Goal: Transaction & Acquisition: Purchase product/service

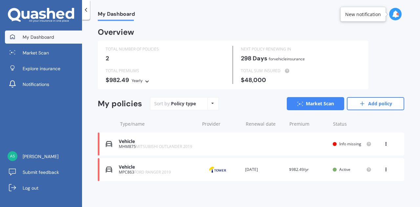
click at [383, 168] on icon at bounding box center [385, 168] width 5 height 4
click at [358, 194] on div "Delete" at bounding box center [371, 195] width 65 height 13
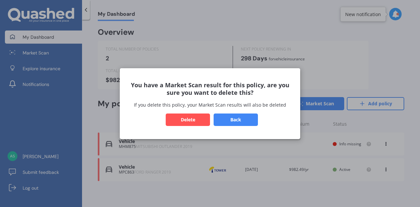
click at [196, 126] on button "Delete" at bounding box center [188, 119] width 44 height 12
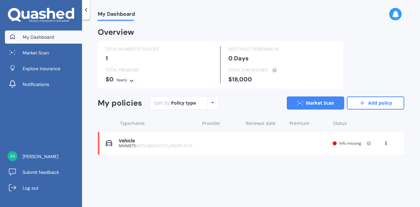
click at [385, 139] on div "Vehicle MHM875 MITSUBISHI OUTLANDER 2019 Renewal date Premium You are paying Ye…" at bounding box center [251, 143] width 306 height 23
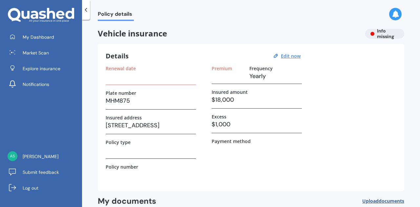
click at [88, 8] on icon at bounding box center [86, 10] width 7 height 7
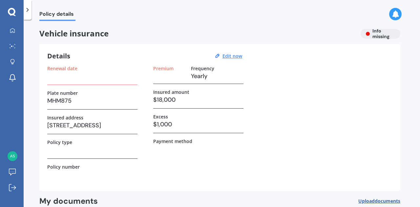
click at [28, 11] on icon at bounding box center [27, 10] width 7 height 7
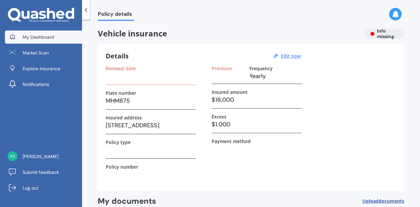
click at [31, 38] on span "My Dashboard" at bounding box center [38, 37] width 31 height 7
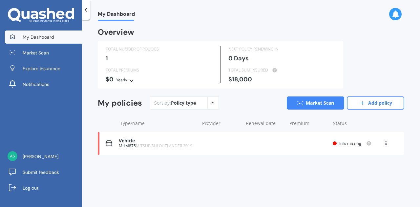
click at [386, 144] on icon at bounding box center [385, 142] width 5 height 4
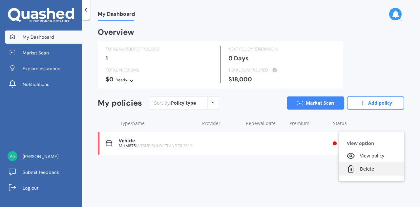
click at [364, 168] on div "Delete" at bounding box center [371, 168] width 65 height 13
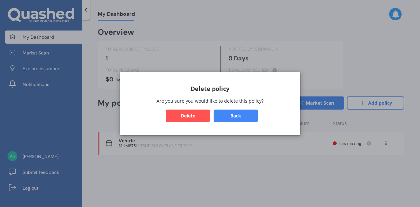
click at [190, 116] on button "Delete" at bounding box center [188, 115] width 44 height 12
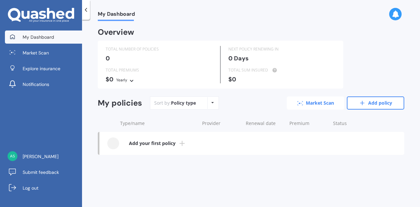
click at [310, 101] on link "Market Scan" at bounding box center [315, 102] width 57 height 13
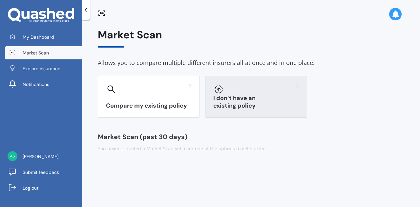
click at [258, 101] on div "I don’t have an existing policy" at bounding box center [256, 97] width 102 height 42
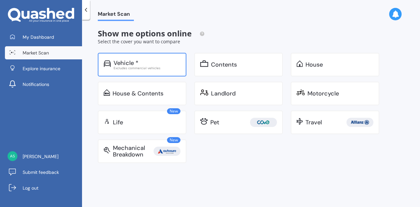
click at [165, 60] on div "Vehicle *" at bounding box center [146, 63] width 67 height 7
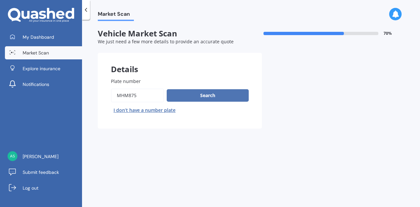
click at [201, 93] on button "Search" at bounding box center [208, 95] width 82 height 12
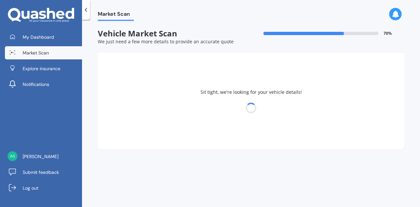
select select "MITSUBISHI"
select select "OUTLANDER"
select select "17"
select select "04"
select select "1988"
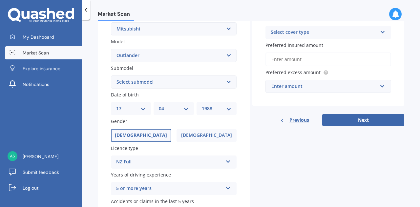
scroll to position [134, 0]
click at [228, 85] on select "Select submodel (All other) 2.4 Litre Station Wagon 3.0 Litre AWD 3.0 VRX Auto …" at bounding box center [174, 81] width 126 height 13
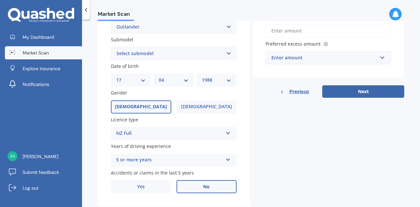
scroll to position [180, 0]
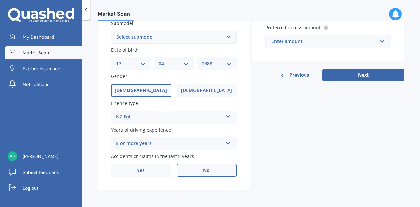
click at [219, 36] on select "Select submodel (All other) 2.4 Litre Station Wagon 3.0 Litre AWD 3.0 VRX Auto …" at bounding box center [174, 36] width 126 height 13
select select "LS 2.4P/CVT"
click at [111, 30] on select "Select submodel (All other) 2.4 Litre Station Wagon 3.0 Litre AWD 3.0 VRX Auto …" at bounding box center [174, 36] width 126 height 13
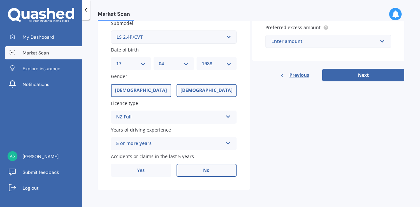
click at [207, 91] on span "[DEMOGRAPHIC_DATA]" at bounding box center [206, 91] width 52 height 6
click at [0, 0] on input "[DEMOGRAPHIC_DATA]" at bounding box center [0, 0] width 0 height 0
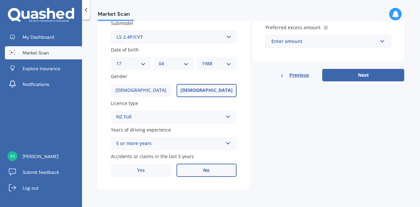
click at [143, 65] on select "DD 01 02 03 04 05 06 07 08 09 10 11 12 13 14 15 16 17 18 19 20 21 22 23 24 25 2…" at bounding box center [131, 63] width 30 height 7
select select "28"
click at [116, 60] on select "DD 01 02 03 04 05 06 07 08 09 10 11 12 13 14 15 16 17 18 19 20 21 22 23 24 25 2…" at bounding box center [131, 63] width 30 height 7
click at [182, 65] on select "MM 01 02 03 04 05 06 07 08 09 10 11 12" at bounding box center [174, 63] width 30 height 7
click at [222, 63] on select "YYYY 2025 2024 2023 2022 2021 2020 2019 2018 2017 2016 2015 2014 2013 2012 2011…" at bounding box center [217, 63] width 30 height 7
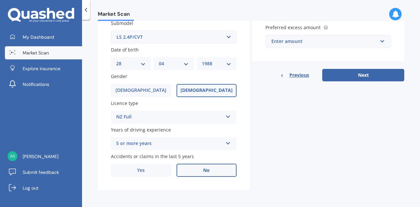
select select "1987"
click at [202, 60] on select "YYYY 2025 2024 2023 2022 2021 2020 2019 2018 2017 2016 2015 2014 2013 2012 2011…" at bounding box center [217, 63] width 30 height 7
click at [276, 126] on div "Details Plate number Search I don’t have a number plate Year [DATE] Make Select…" at bounding box center [251, 32] width 306 height 316
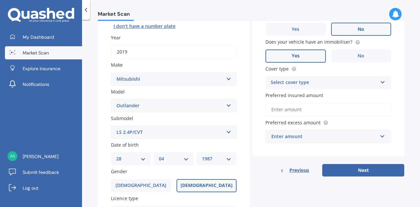
scroll to position [84, 0]
click at [381, 85] on div "Select cover type Comprehensive Third Party, Fire & Theft Third Party" at bounding box center [328, 82] width 126 height 13
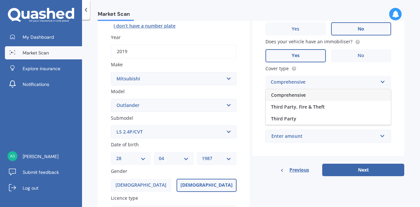
click at [381, 85] on div "Comprehensive Comprehensive Third Party, Fire & Theft Third Party" at bounding box center [328, 82] width 126 height 13
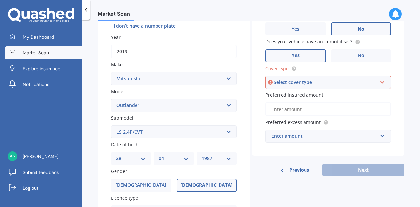
click at [374, 85] on div "Select cover type Comprehensive Third Party, Fire & Theft Third Party" at bounding box center [328, 82] width 126 height 13
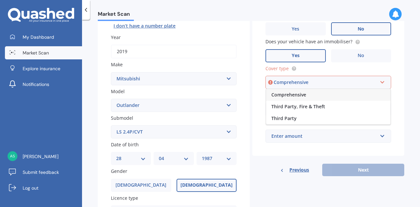
click at [320, 91] on div "Comprehensive" at bounding box center [328, 95] width 124 height 12
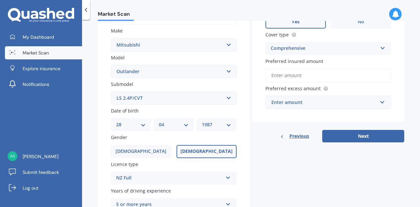
scroll to position [119, 0]
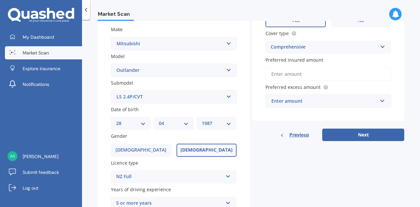
click at [349, 73] on input "Preferred insured amount" at bounding box center [328, 74] width 126 height 14
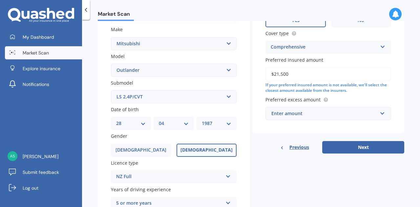
type input "$21,500"
click at [375, 113] on input "text" at bounding box center [326, 113] width 120 height 12
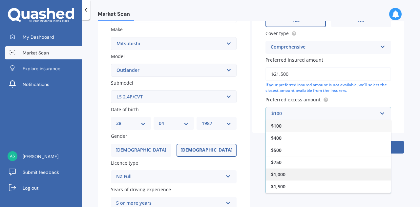
click at [275, 170] on div "$1,000" at bounding box center [328, 174] width 125 height 12
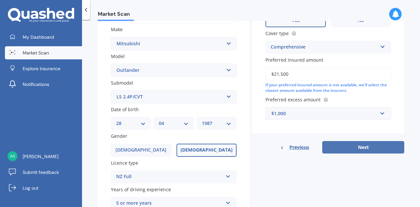
click at [349, 147] on button "Next" at bounding box center [363, 147] width 82 height 12
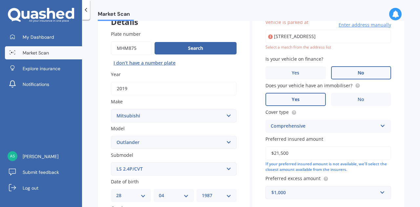
scroll to position [45, 0]
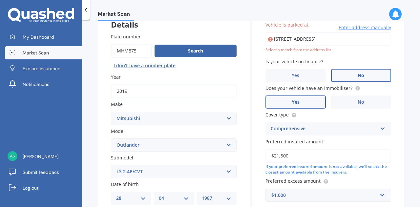
type input "[STREET_ADDRESS]"
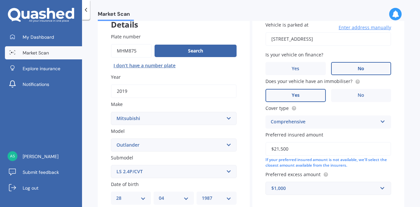
scroll to position [155, 0]
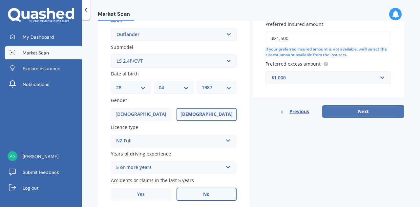
click at [346, 112] on button "Next" at bounding box center [363, 111] width 82 height 12
select select "28"
select select "04"
select select "1987"
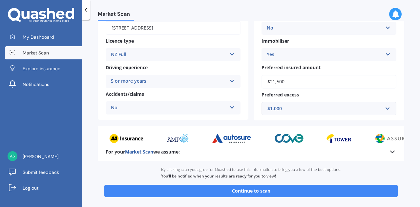
scroll to position [113, 0]
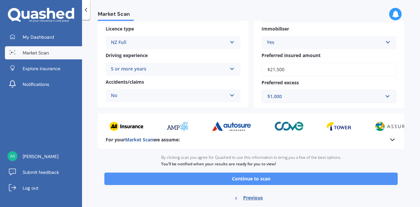
click at [258, 179] on button "Continue to scan" at bounding box center [250, 178] width 293 height 12
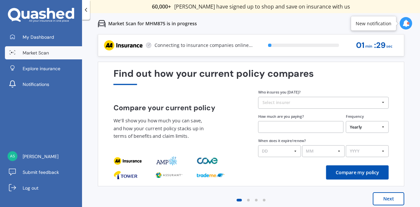
scroll to position [0, 0]
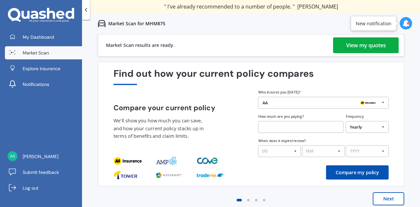
click at [372, 47] on div "View my quotes" at bounding box center [366, 45] width 40 height 16
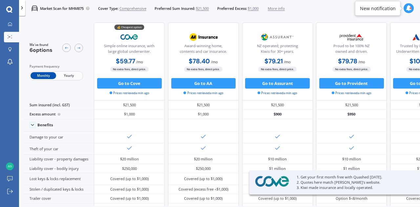
click at [65, 74] on span "Yearly" at bounding box center [69, 75] width 26 height 7
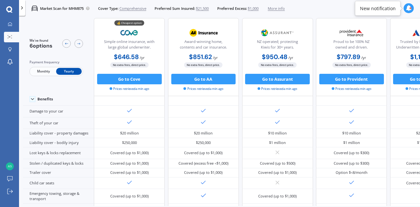
scroll to position [32, 0]
click at [123, 80] on button "Go to Cove" at bounding box center [129, 79] width 65 height 10
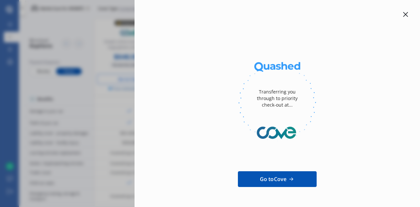
click at [403, 14] on icon at bounding box center [405, 14] width 5 height 5
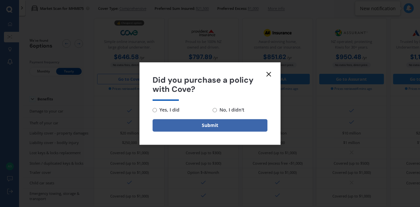
click at [268, 76] on icon at bounding box center [269, 74] width 8 height 8
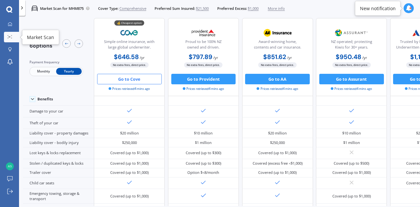
click at [10, 37] on circle at bounding box center [10, 36] width 1 height 1
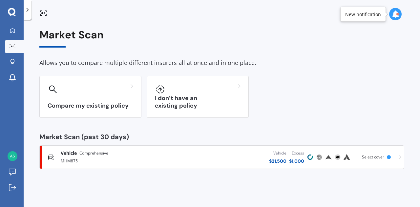
click at [378, 154] on div "Vehicle Comprehensive MHM875 Vehicle $ 21,500 Excess $ 1,000 Scanned 4 minutes …" at bounding box center [221, 157] width 359 height 20
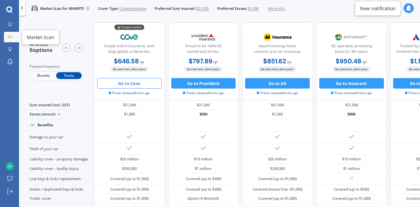
click at [8, 36] on icon at bounding box center [10, 36] width 5 height 3
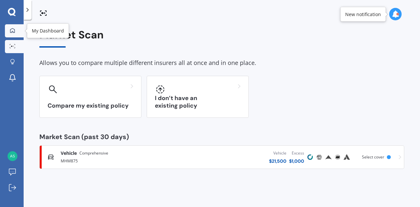
click at [8, 30] on div at bounding box center [13, 31] width 10 height 6
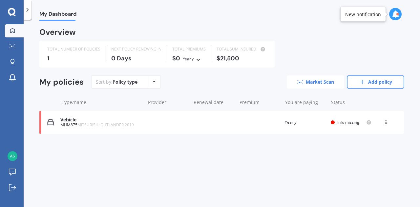
click at [303, 85] on link "Market Scan" at bounding box center [315, 81] width 57 height 13
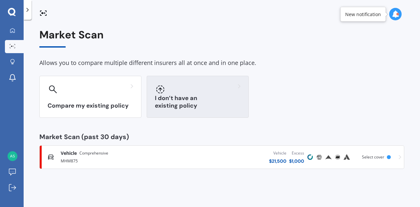
click at [220, 99] on div "I don’t have an existing policy" at bounding box center [198, 97] width 102 height 42
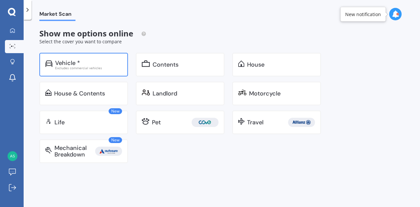
click at [73, 69] on div "Excludes commercial vehicles" at bounding box center [88, 67] width 67 height 3
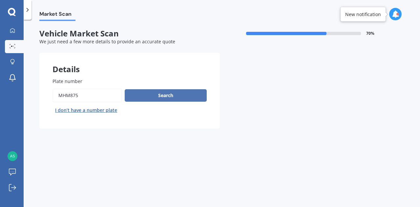
click at [163, 100] on button "Search" at bounding box center [166, 95] width 82 height 12
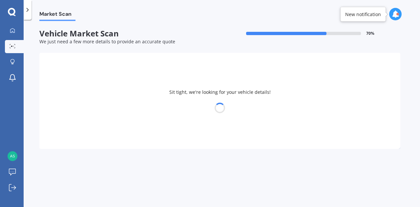
select select "MITSUBISHI"
select select "OUTLANDER"
select select "28"
select select "04"
select select "1987"
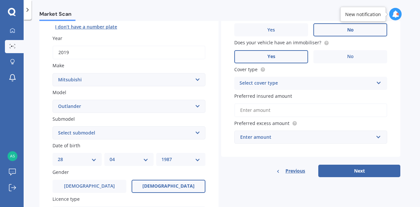
scroll to position [84, 0]
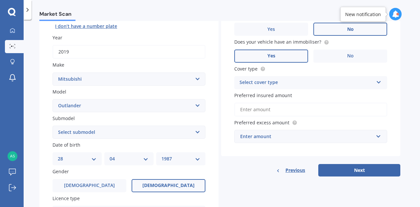
click at [333, 111] on input "Preferred insured amount" at bounding box center [310, 110] width 153 height 14
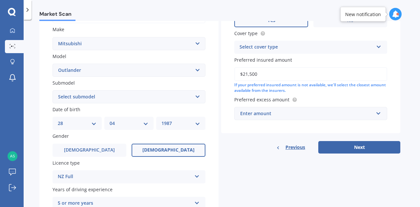
scroll to position [124, 0]
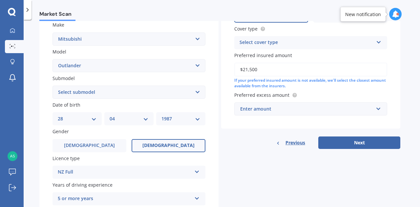
type input "$21,500"
click at [361, 109] on div "Enter amount" at bounding box center [306, 108] width 133 height 7
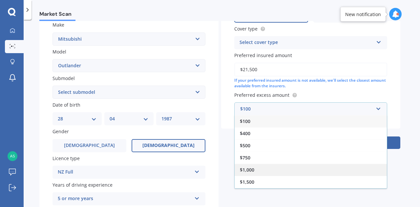
click at [250, 170] on span "$1,000" at bounding box center [247, 170] width 14 height 6
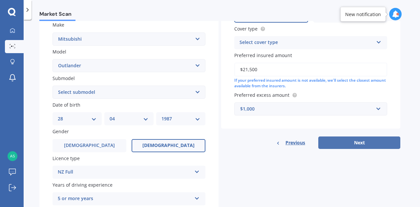
click at [346, 143] on button "Next" at bounding box center [359, 142] width 82 height 12
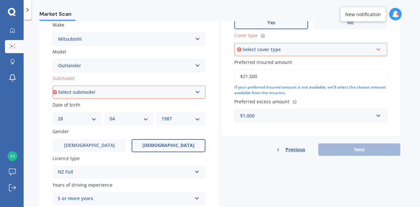
click at [368, 53] on div "Select cover type" at bounding box center [307, 49] width 130 height 7
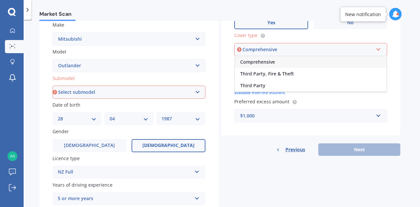
click at [303, 60] on div "Comprehensive" at bounding box center [310, 62] width 151 height 12
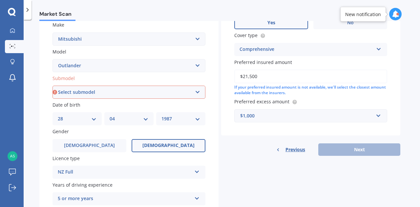
click at [197, 98] on select "Select submodel (All other) 2.4 Litre Station Wagon 3.0 Litre AWD 3.0 VRX Auto …" at bounding box center [128, 92] width 153 height 13
select select "LS 2.4P/CVT"
click at [52, 86] on select "Select submodel (All other) 2.4 Litre Station Wagon 3.0 Litre AWD 3.0 VRX Auto …" at bounding box center [128, 92] width 153 height 13
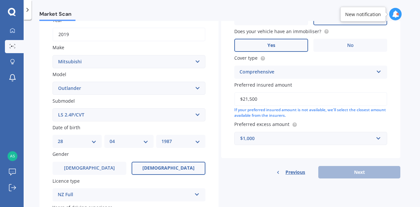
scroll to position [45, 0]
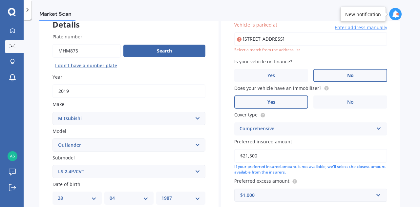
type input "[STREET_ADDRESS]"
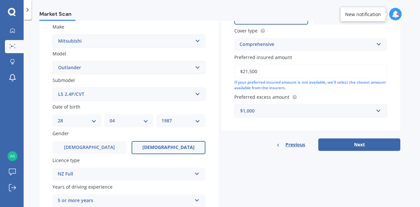
scroll to position [127, 0]
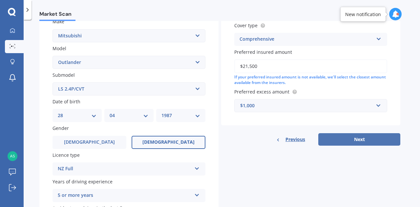
click at [365, 139] on button "Next" at bounding box center [359, 139] width 82 height 12
select select "28"
select select "04"
select select "1987"
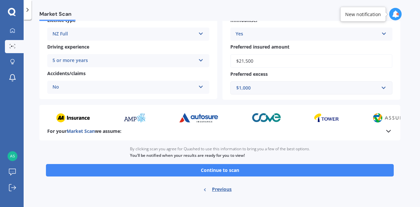
scroll to position [123, 0]
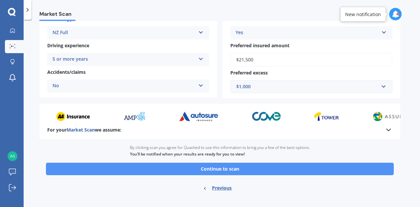
click at [226, 167] on button "Continue to scan" at bounding box center [220, 169] width 348 height 12
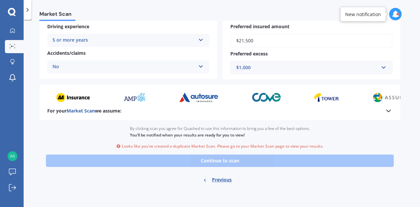
scroll to position [143, 0]
click at [220, 163] on div "Ready to go By clicking scan you agree for Quashed to use this information to b…" at bounding box center [219, 155] width 361 height 70
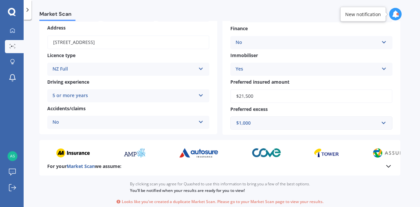
scroll to position [88, 0]
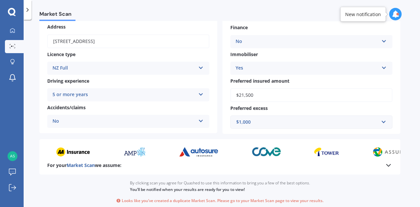
click at [384, 168] on icon at bounding box center [388, 165] width 8 height 8
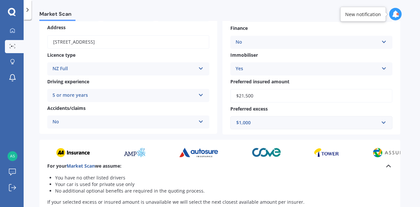
scroll to position [0, 0]
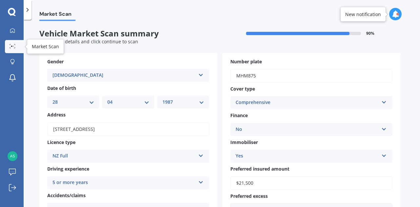
click at [14, 48] on icon at bounding box center [13, 46] width 6 height 4
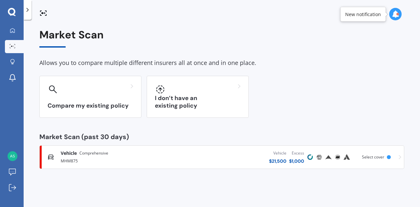
click at [132, 154] on div "Vehicle Comprehensive" at bounding box center [119, 153] width 116 height 7
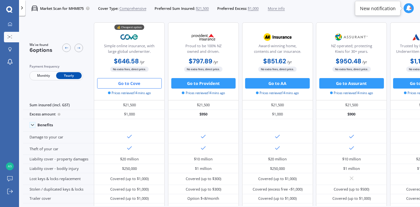
click at [133, 83] on button "Go to Cove" at bounding box center [129, 83] width 65 height 10
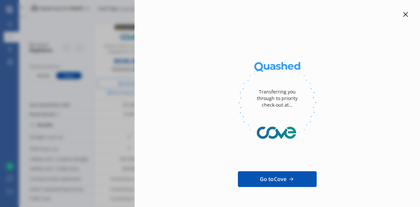
click at [403, 15] on icon at bounding box center [405, 14] width 5 height 5
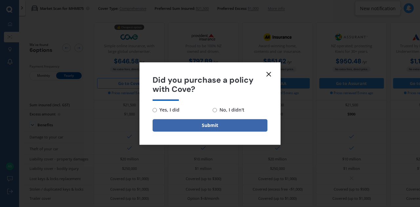
click at [270, 76] on icon at bounding box center [269, 74] width 8 height 8
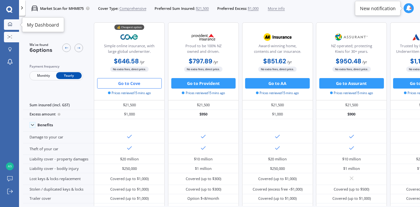
click at [10, 27] on link "My Dashboard" at bounding box center [11, 24] width 15 height 10
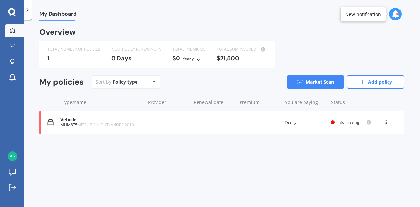
click at [384, 123] on div "View option View policy Delete" at bounding box center [386, 122] width 6 height 7
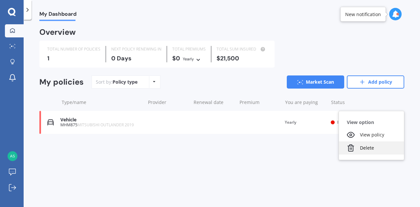
click at [359, 147] on div "Delete" at bounding box center [371, 147] width 65 height 13
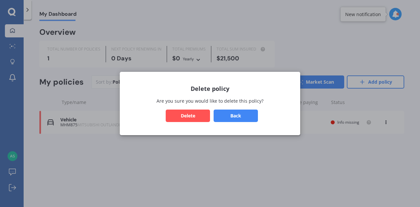
click at [189, 117] on button "Delete" at bounding box center [188, 115] width 44 height 12
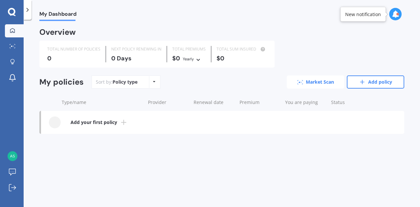
click at [301, 84] on icon at bounding box center [301, 83] width 1 height 1
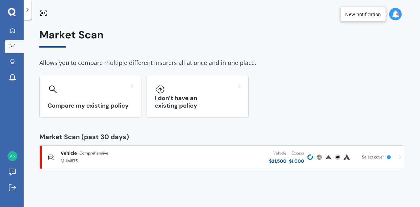
click at [235, 156] on div "Vehicle $ 21,500 Excess $ 1,000" at bounding box center [240, 157] width 129 height 20
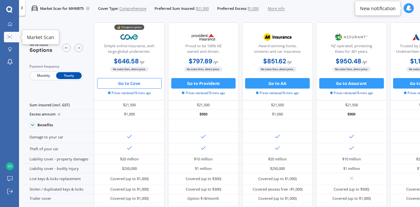
click at [10, 38] on icon at bounding box center [10, 36] width 5 height 3
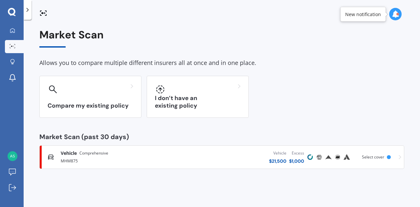
click at [401, 157] on link "Vehicle Comprehensive MHM875 Vehicle $ 21,500 Excess $ 1,000 Scanned 16 minutes…" at bounding box center [221, 157] width 365 height 24
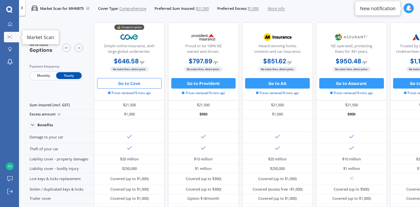
click at [13, 37] on div at bounding box center [10, 37] width 8 height 4
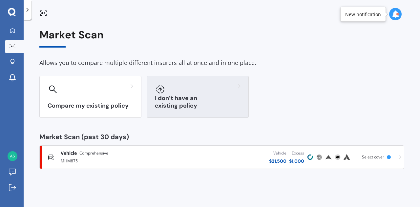
click at [174, 102] on h3 "I don’t have an existing policy" at bounding box center [198, 101] width 86 height 15
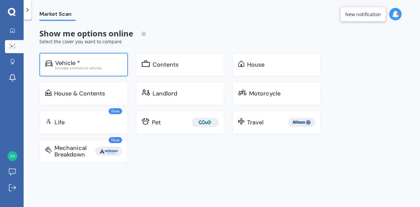
click at [67, 62] on div "Vehicle *" at bounding box center [67, 63] width 25 height 7
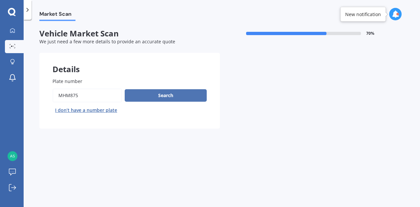
click at [149, 91] on button "Search" at bounding box center [166, 95] width 82 height 12
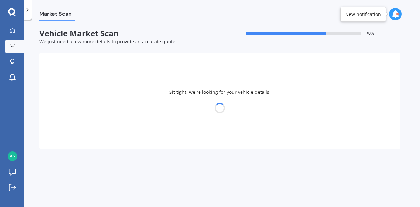
select select "MITSUBISHI"
select select "OUTLANDER"
select select "28"
select select "04"
select select "1987"
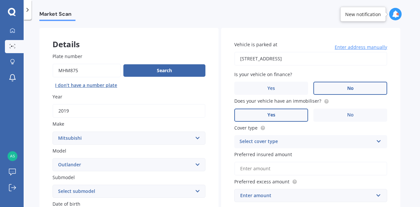
scroll to position [23, 0]
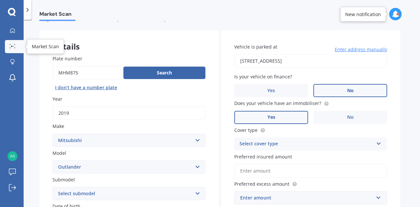
click at [15, 46] on div at bounding box center [13, 46] width 10 height 5
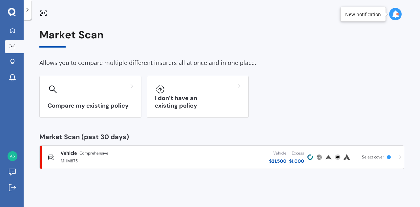
scroll to position [0, 0]
click at [205, 163] on div "Vehicle $ 21,500 Excess $ 1,000" at bounding box center [240, 157] width 129 height 20
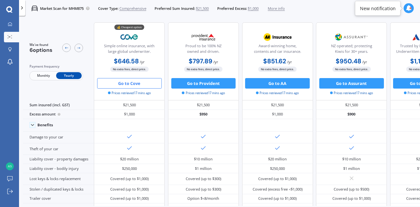
click at [133, 85] on button "Go to Cove" at bounding box center [129, 83] width 65 height 10
